Goal: Task Accomplishment & Management: Manage account settings

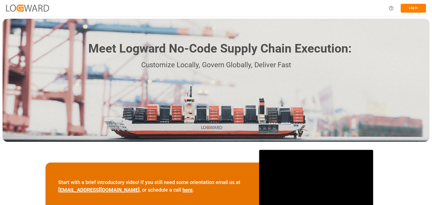
click at [407, 6] on button "Log In" at bounding box center [413, 8] width 25 height 9
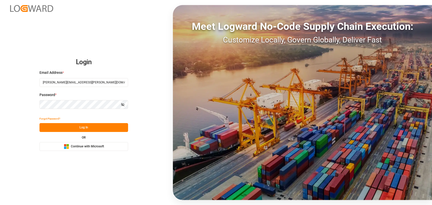
click at [97, 128] on button "Log In" at bounding box center [84, 127] width 89 height 9
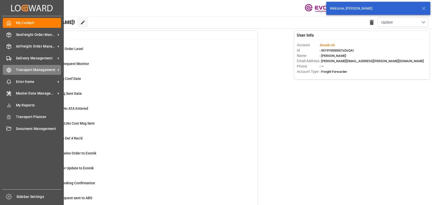
click at [20, 74] on div "Transport Management Transport Management" at bounding box center [32, 70] width 58 height 10
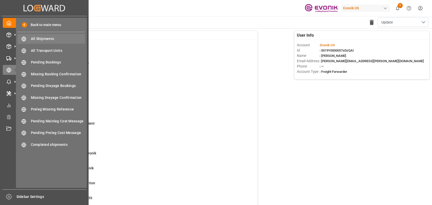
click at [31, 38] on span "All Shipments" at bounding box center [58, 38] width 54 height 5
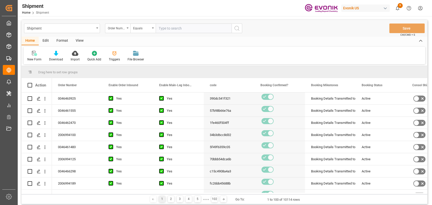
click at [43, 41] on div "Edit" at bounding box center [46, 41] width 14 height 9
click at [110, 56] on div "Schema Edit" at bounding box center [112, 56] width 25 height 11
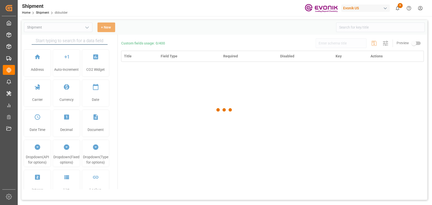
type input "Shipment"
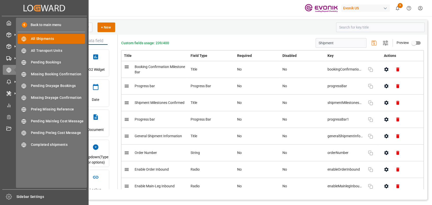
click at [37, 39] on span "All Shipments" at bounding box center [58, 38] width 54 height 5
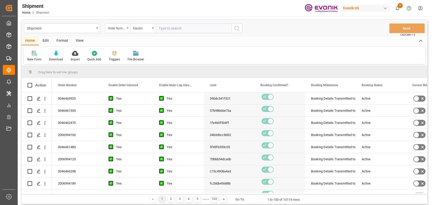
click at [46, 38] on div "Edit" at bounding box center [46, 41] width 14 height 9
click at [108, 58] on div "Schema Edit" at bounding box center [112, 59] width 17 height 5
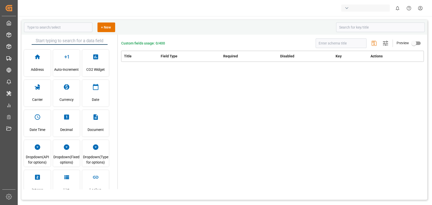
type input "Shipment"
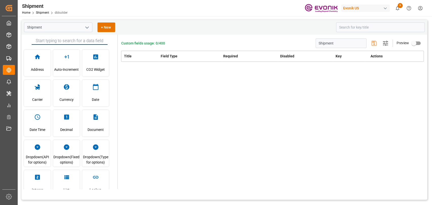
type input "Shipment"
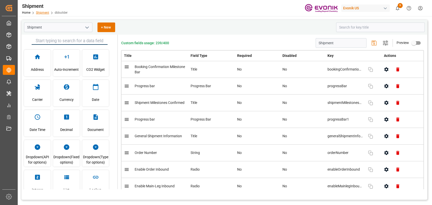
click at [43, 12] on link "Shipment" at bounding box center [42, 13] width 13 height 4
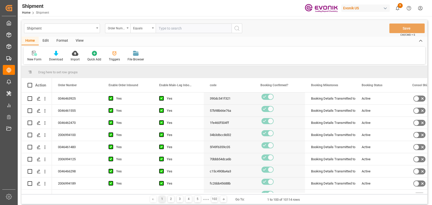
click at [48, 39] on div "Edit" at bounding box center [46, 41] width 14 height 9
click at [85, 56] on div "Configuration" at bounding box center [86, 56] width 27 height 11
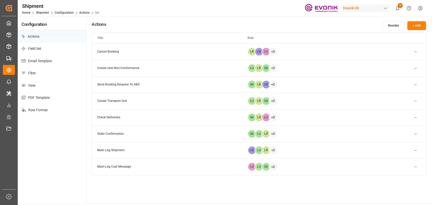
click at [30, 66] on p "Email Template" at bounding box center [52, 61] width 69 height 12
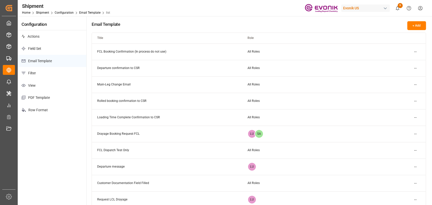
click at [414, 52] on html "Created by potrace 1.15, written by Peter Selinger 2001-2017 Created by potrace…" at bounding box center [216, 102] width 432 height 205
click at [396, 64] on div "Edit" at bounding box center [406, 61] width 26 height 7
click at [416, 50] on html "Created by potrace 1.15, written by Peter Selinger 2001-2017 Created by potrace…" at bounding box center [216, 102] width 432 height 205
click at [406, 59] on div "Edit" at bounding box center [406, 61] width 26 height 7
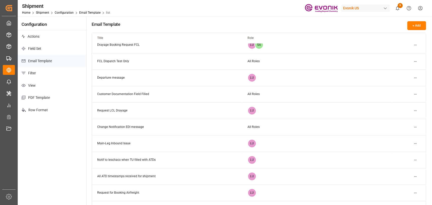
scroll to position [168, 0]
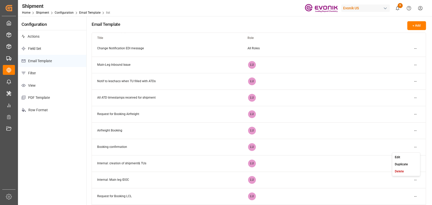
click at [414, 148] on html "Created by potrace 1.15, written by Peter Selinger 2001-2017 Created by potrace…" at bounding box center [216, 102] width 432 height 205
click at [403, 156] on div "Edit" at bounding box center [406, 157] width 26 height 7
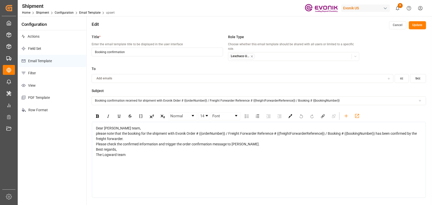
click at [400, 25] on button "Cancel" at bounding box center [397, 25] width 17 height 8
